Goal: Book appointment/travel/reservation

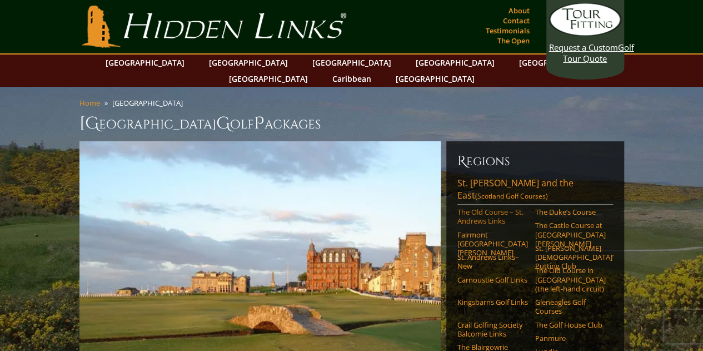
click at [486, 207] on link "The Old Course – St. Andrews Links" at bounding box center [492, 216] width 71 height 18
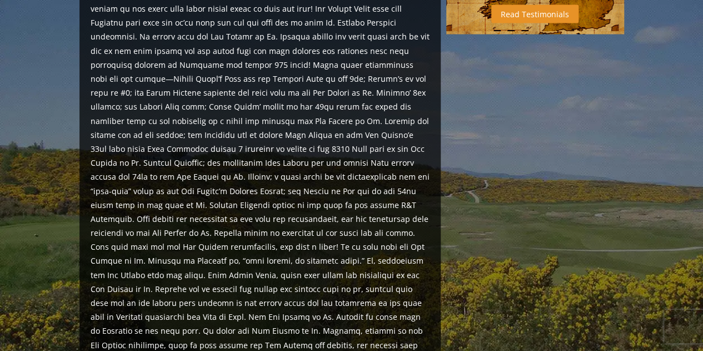
scroll to position [1167, 0]
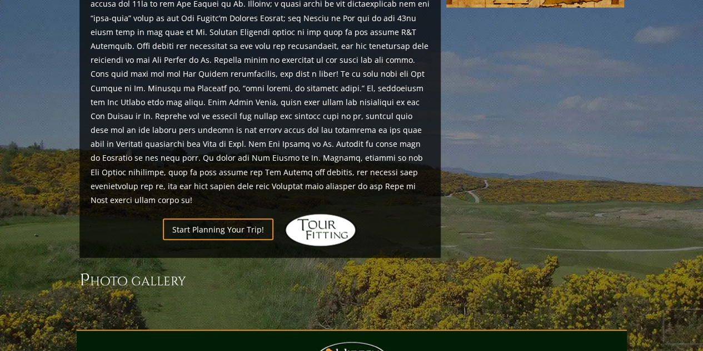
scroll to position [1167, 0]
